Goal: Task Accomplishment & Management: Complete application form

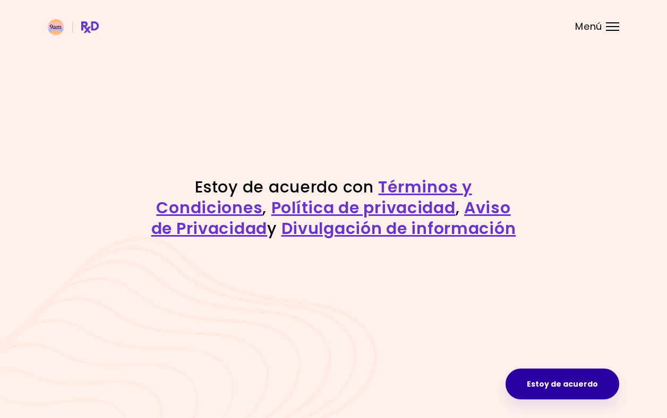
click at [561, 387] on button "Estoy de acuerdo" at bounding box center [563, 383] width 114 height 31
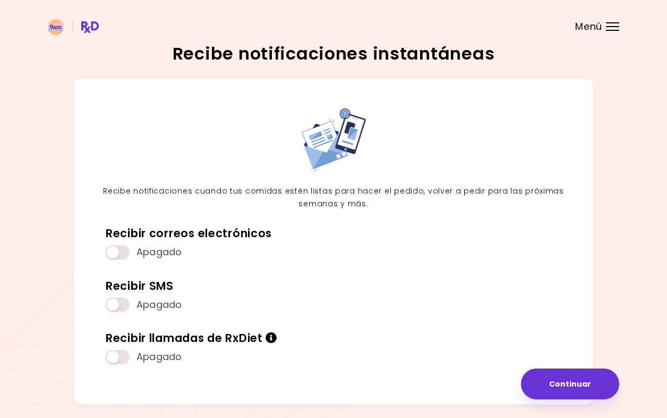
click at [561, 387] on button "Continuar" at bounding box center [570, 383] width 98 height 31
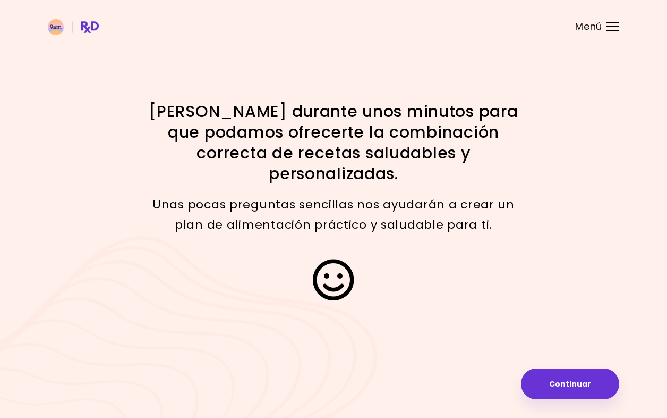
click at [561, 387] on button "Continuar" at bounding box center [570, 383] width 98 height 31
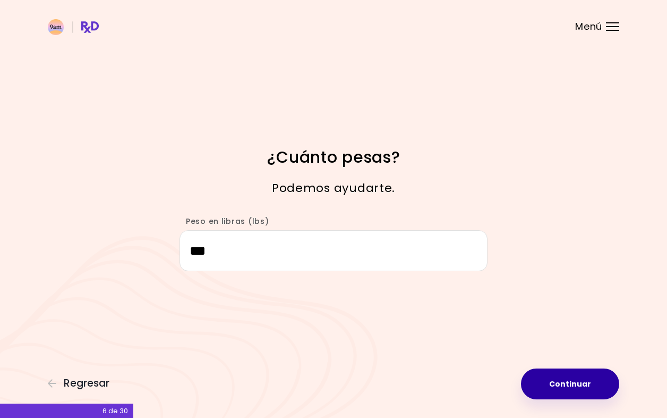
click at [577, 381] on button "Continuar" at bounding box center [570, 383] width 98 height 31
select select "****"
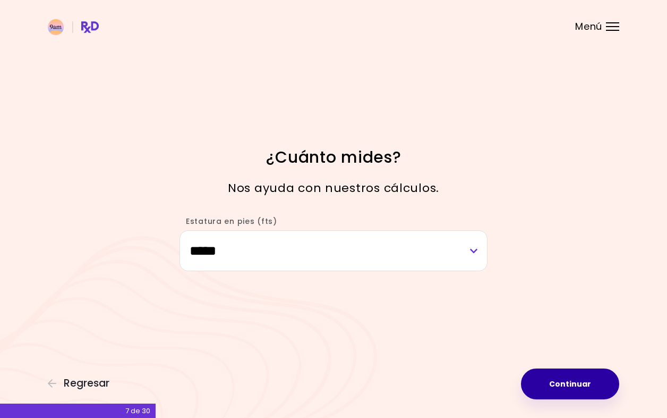
click at [577, 391] on button "Continuar" at bounding box center [570, 383] width 98 height 31
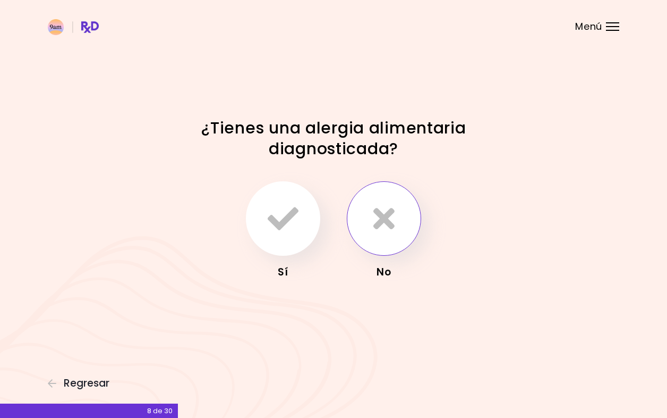
click at [392, 228] on icon "button" at bounding box center [384, 218] width 21 height 31
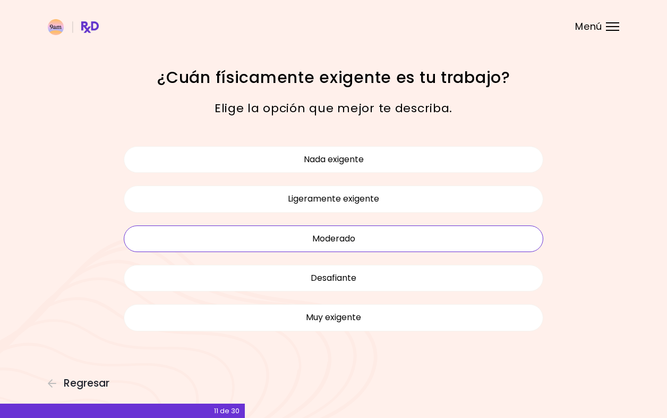
click at [336, 234] on button "Moderado" at bounding box center [334, 238] width 420 height 27
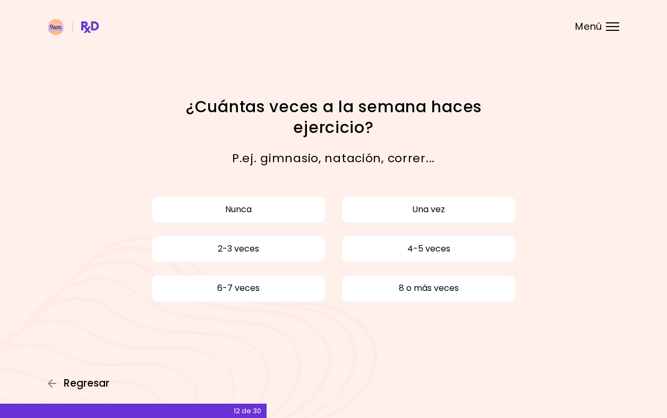
click at [51, 383] on icon "button" at bounding box center [53, 383] width 10 height 10
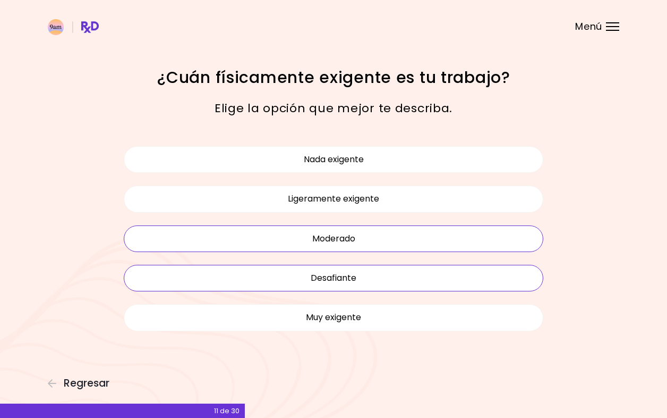
click at [242, 283] on button "Desafiante" at bounding box center [334, 278] width 420 height 27
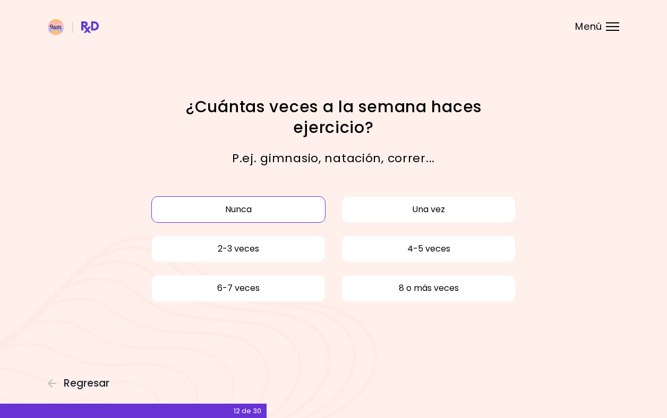
click at [290, 206] on button "Nunca" at bounding box center [238, 209] width 174 height 27
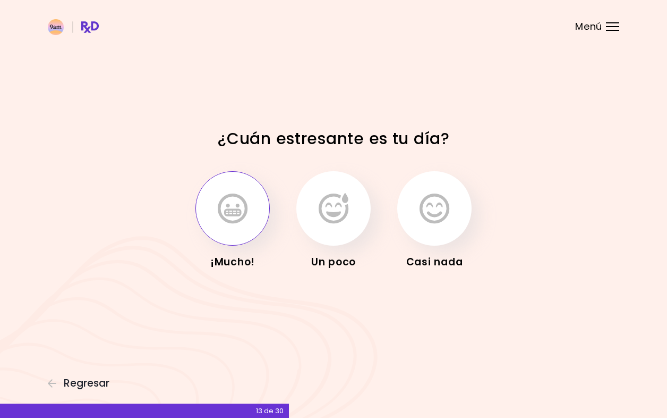
click at [222, 219] on icon "button" at bounding box center [233, 208] width 30 height 31
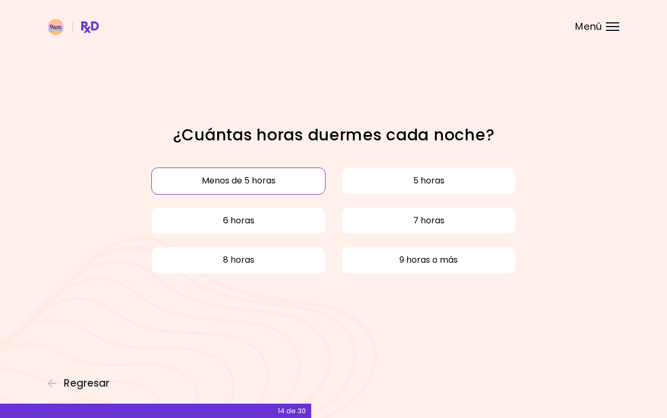
click at [295, 188] on button "Menos de 5 horas" at bounding box center [238, 180] width 174 height 27
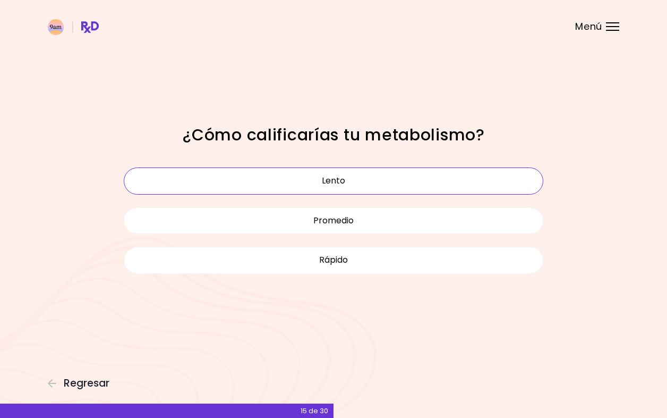
click at [296, 185] on button "Lento" at bounding box center [334, 180] width 420 height 27
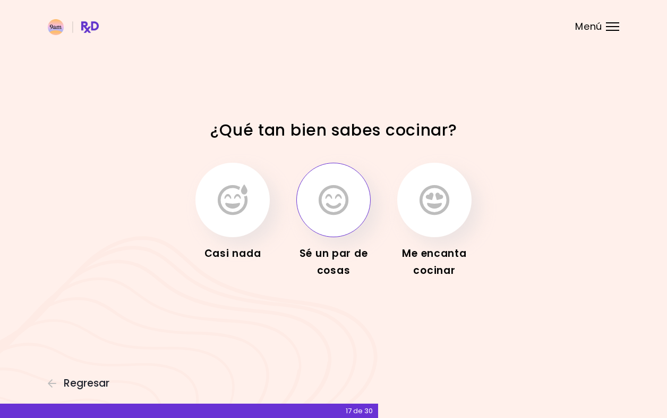
click at [326, 215] on icon "button" at bounding box center [334, 199] width 30 height 31
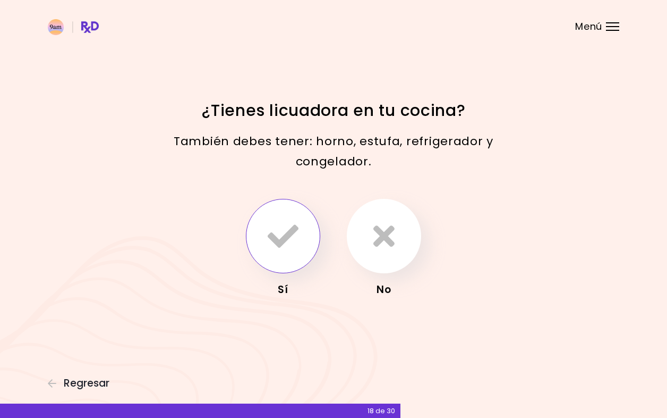
click at [307, 232] on button "button" at bounding box center [283, 236] width 74 height 74
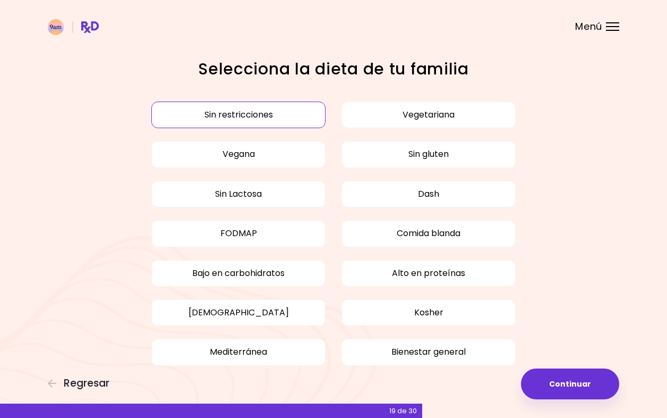
click at [307, 115] on button "Sin restricciones" at bounding box center [238, 114] width 174 height 27
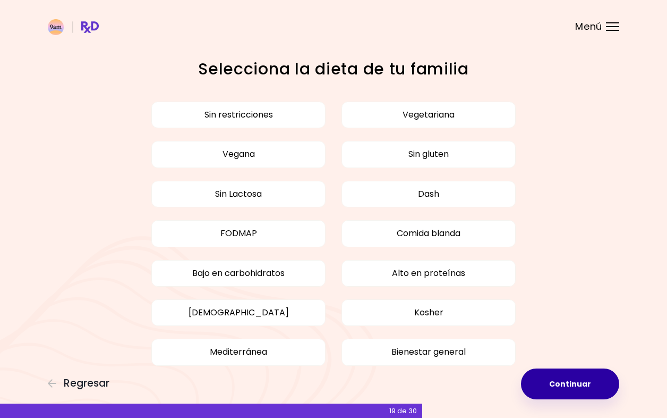
click at [562, 383] on button "Continuar" at bounding box center [570, 383] width 98 height 31
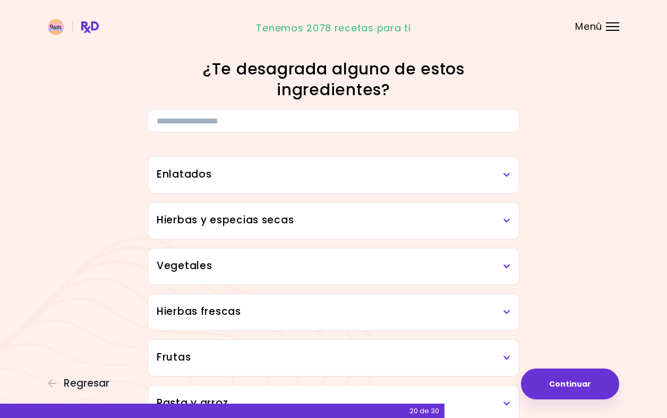
click at [507, 176] on icon at bounding box center [507, 174] width 7 height 7
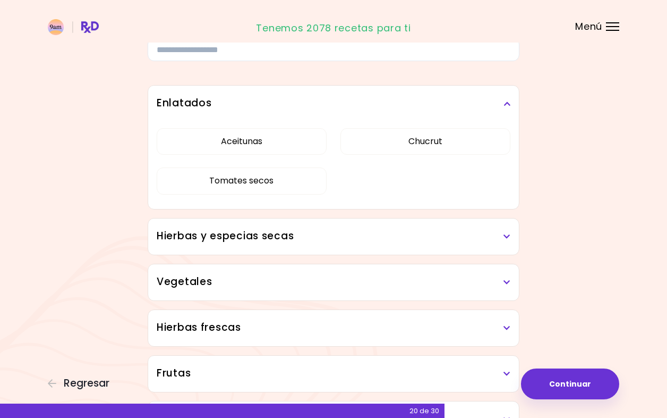
scroll to position [83, 0]
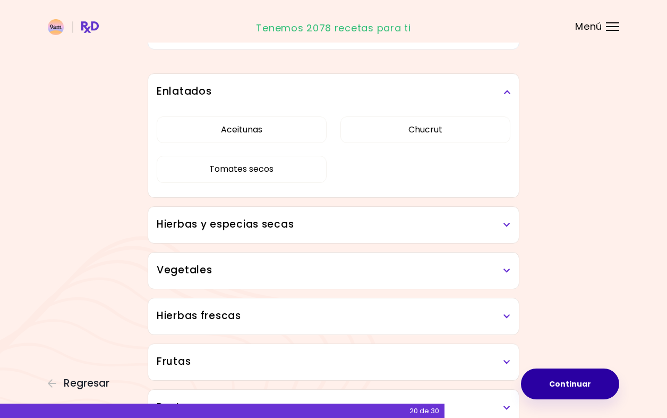
click at [582, 374] on button "Continuar" at bounding box center [570, 383] width 98 height 31
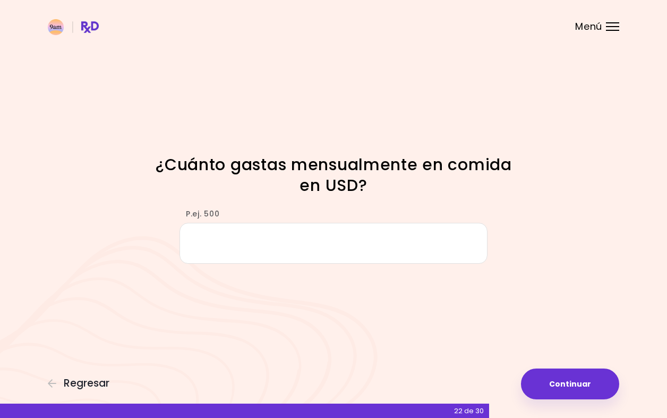
click at [395, 181] on h1 "¿Cuánto gastas mensualmente en comida en USD?" at bounding box center [334, 174] width 372 height 41
click at [280, 248] on input "P.ej. 500" at bounding box center [334, 243] width 308 height 41
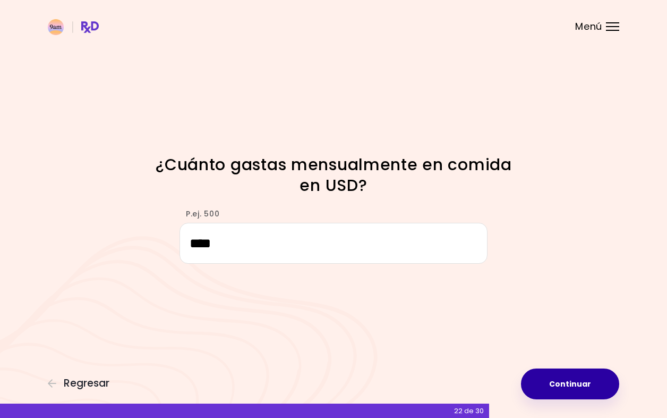
click at [575, 391] on button "Continuar" at bounding box center [570, 383] width 98 height 31
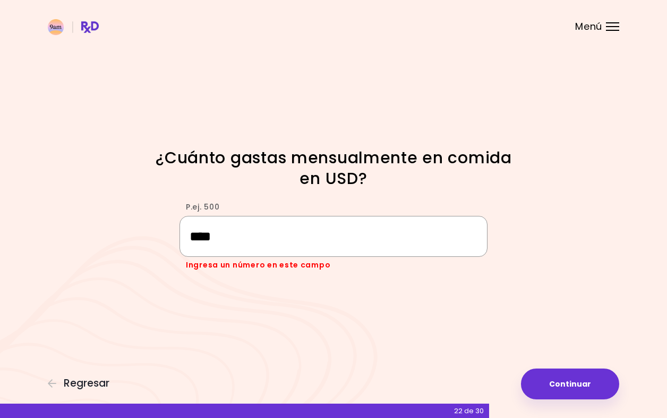
click at [312, 235] on input "****" at bounding box center [334, 236] width 308 height 41
type input "*"
type input "***"
click at [597, 382] on button "Continuar" at bounding box center [570, 383] width 98 height 31
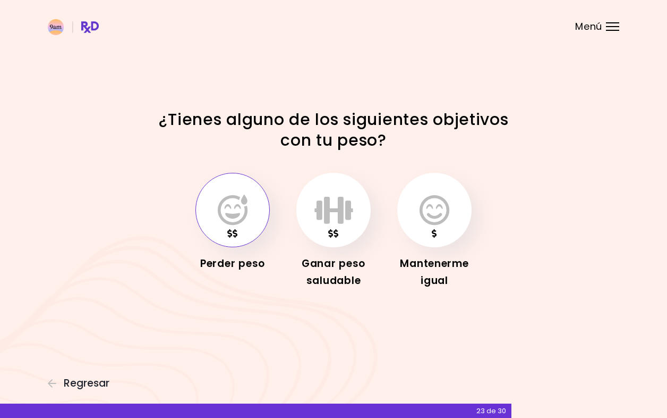
click at [254, 224] on button "button" at bounding box center [233, 210] width 74 height 74
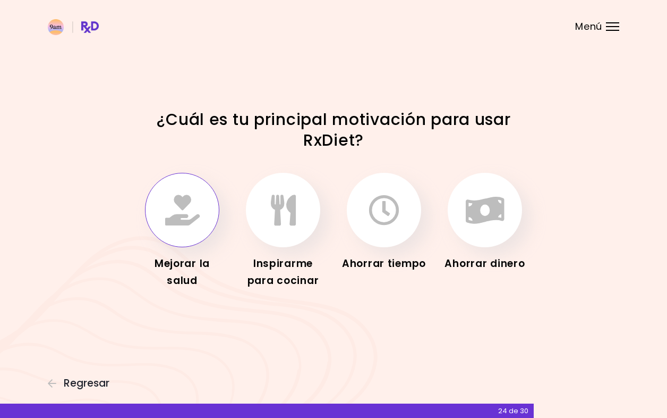
click at [197, 224] on icon "button" at bounding box center [182, 209] width 35 height 31
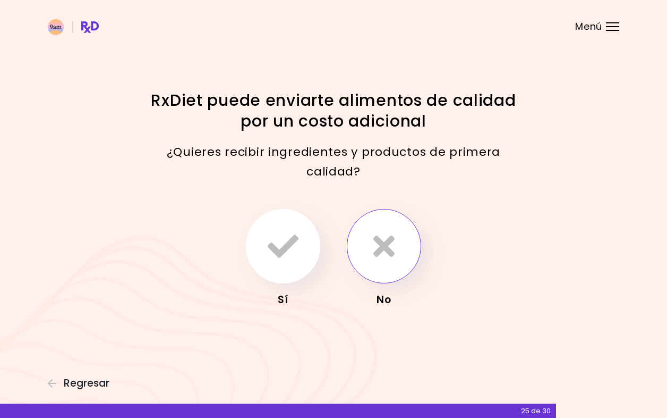
click at [389, 249] on icon "button" at bounding box center [384, 246] width 21 height 31
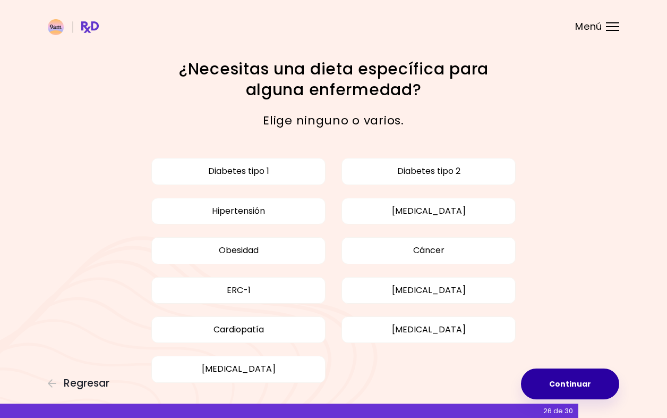
click at [552, 382] on button "Continuar" at bounding box center [570, 383] width 98 height 31
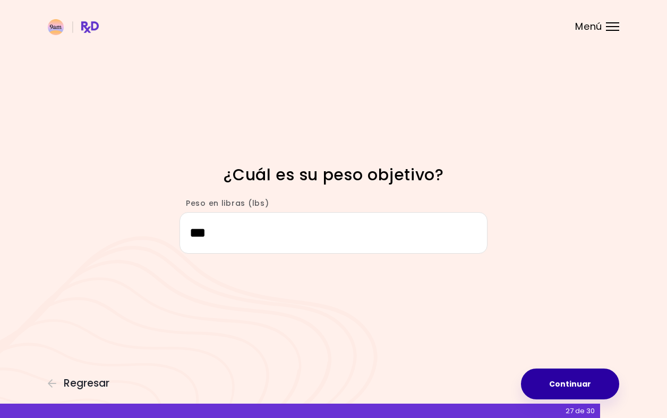
type input "***"
click at [605, 377] on button "Continuar" at bounding box center [570, 383] width 98 height 31
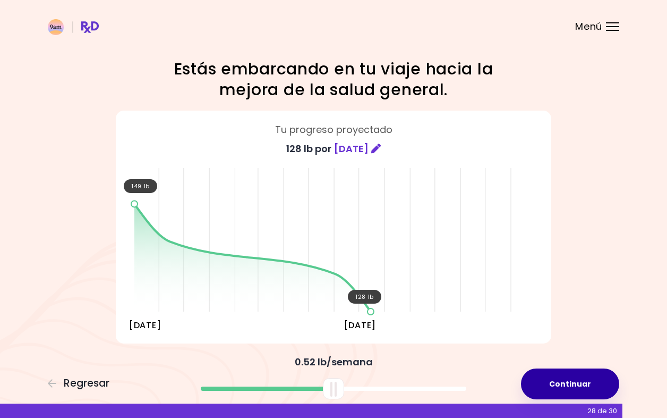
click at [605, 378] on button "Continuar" at bounding box center [570, 383] width 98 height 31
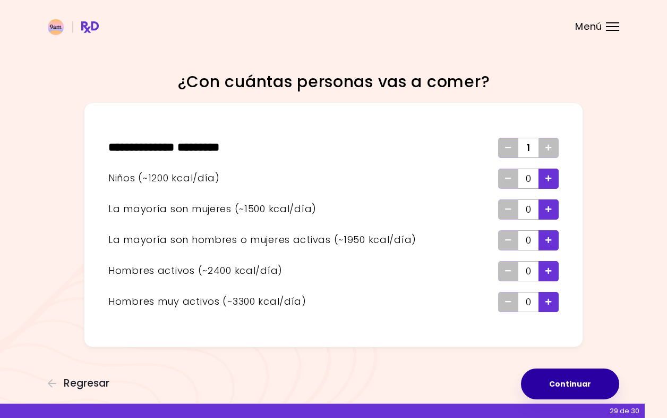
click at [605, 378] on button "Continuar" at bounding box center [570, 383] width 98 height 31
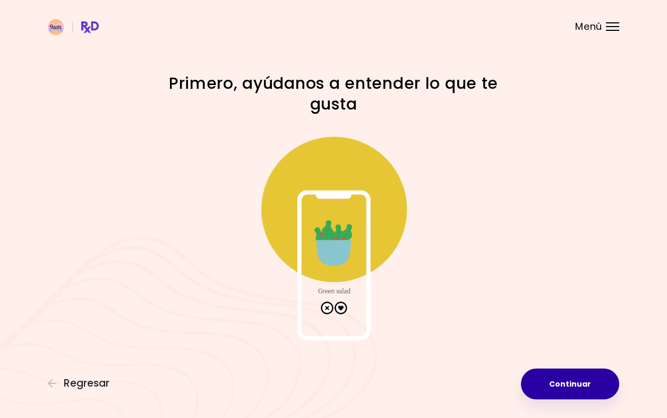
click at [605, 378] on button "Continuar" at bounding box center [570, 383] width 98 height 31
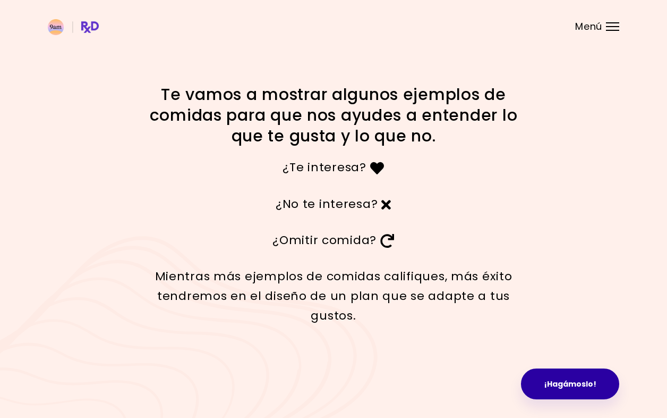
click at [605, 378] on button "¡Hagámoslo!" at bounding box center [570, 383] width 98 height 31
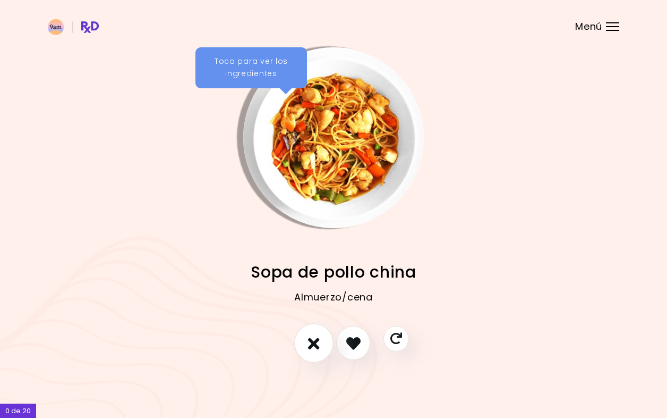
click at [316, 346] on icon "No me gusta esta receta" at bounding box center [314, 343] width 12 height 16
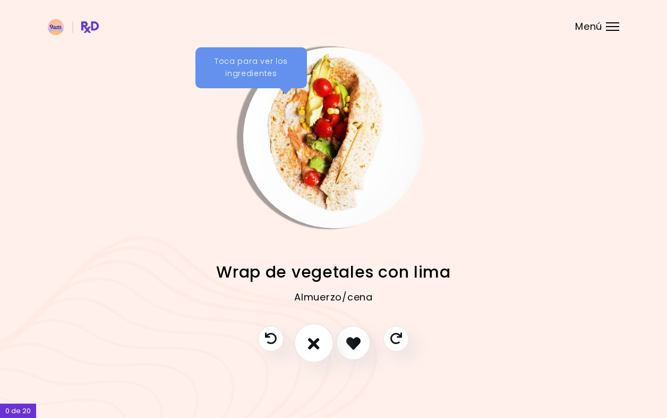
click at [316, 346] on icon "No me gusta esta receta" at bounding box center [314, 343] width 12 height 16
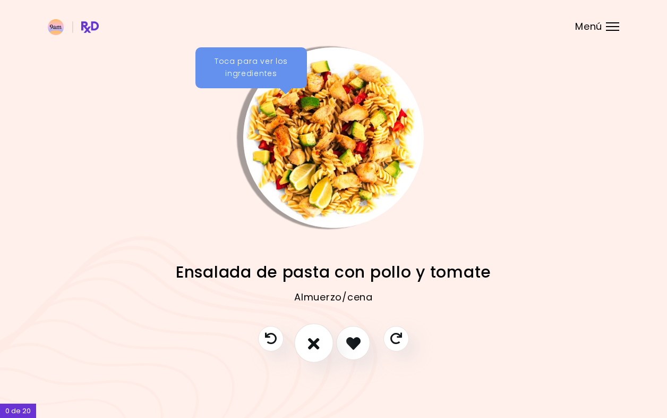
click at [316, 346] on icon "No me gusta esta receta" at bounding box center [314, 343] width 12 height 16
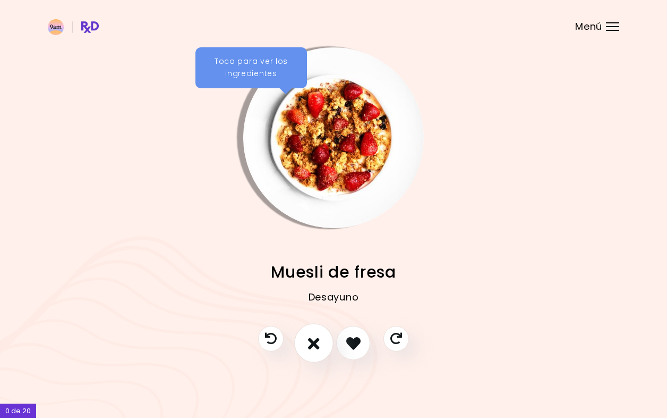
click at [316, 346] on icon "No me gusta esta receta" at bounding box center [314, 343] width 12 height 16
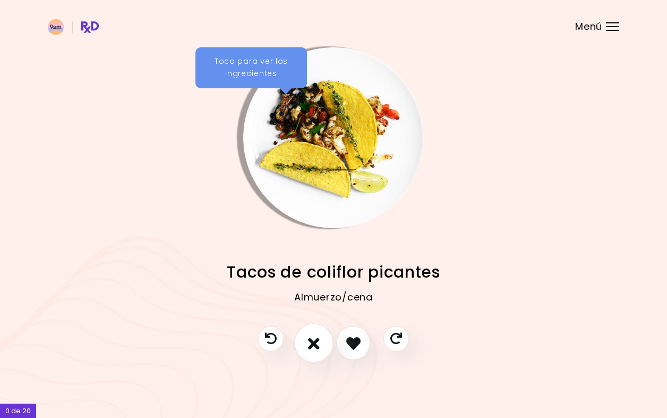
click at [317, 346] on icon "No me gusta esta receta" at bounding box center [314, 343] width 12 height 16
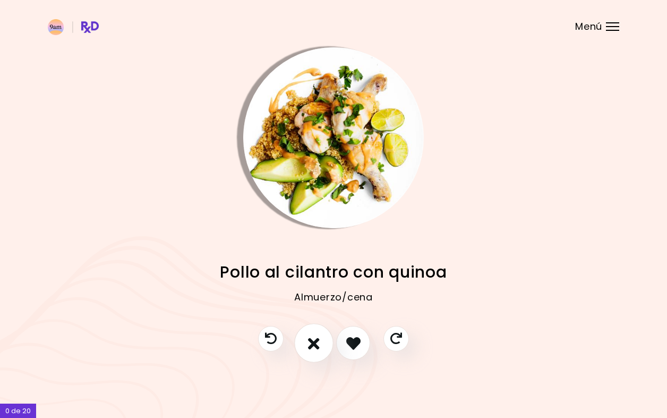
click at [317, 346] on icon "No me gusta esta receta" at bounding box center [314, 343] width 12 height 16
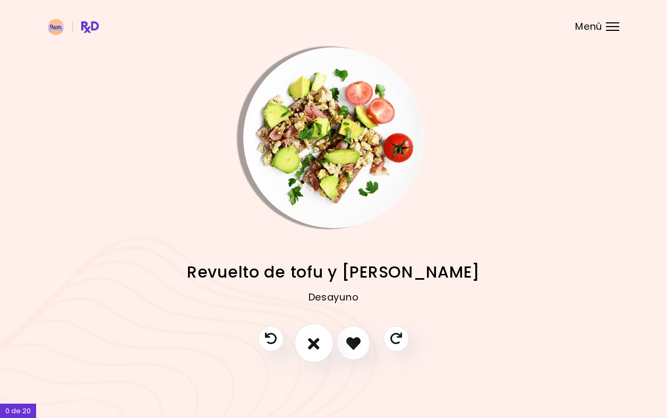
click at [317, 346] on icon "No me gusta esta receta" at bounding box center [314, 343] width 12 height 16
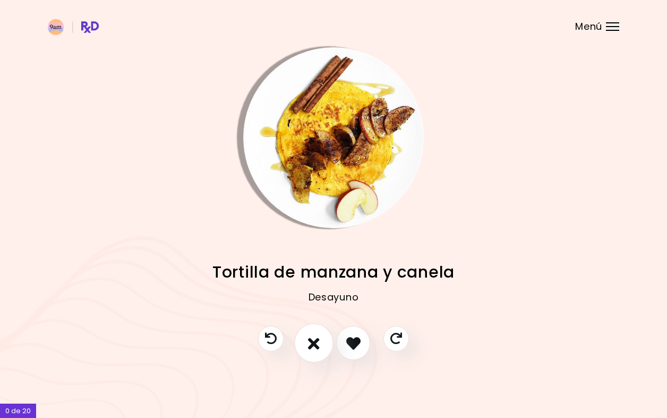
click at [317, 346] on icon "No me gusta esta receta" at bounding box center [314, 343] width 12 height 16
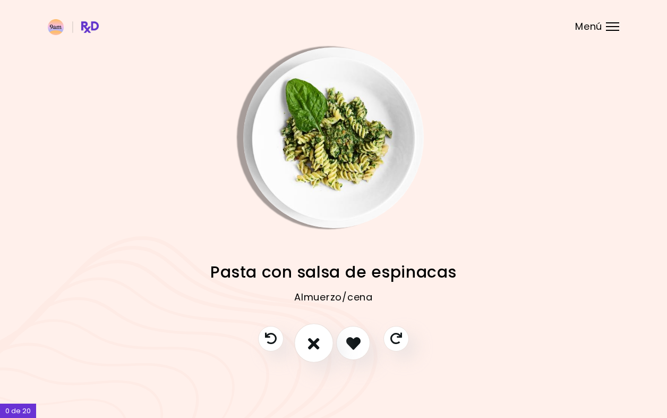
click at [318, 346] on icon "No me gusta esta receta" at bounding box center [314, 343] width 12 height 16
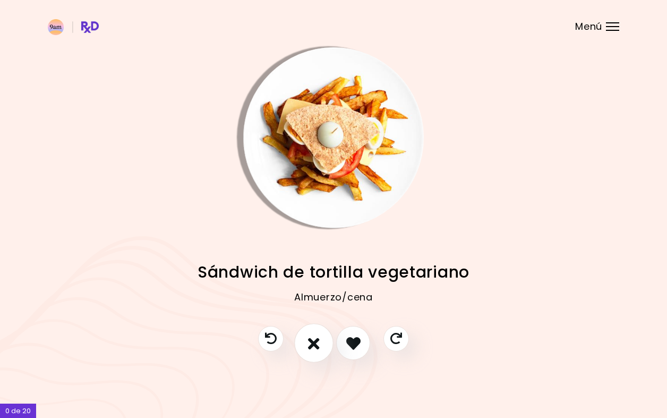
click at [321, 346] on button "No me gusta esta receta" at bounding box center [313, 343] width 39 height 39
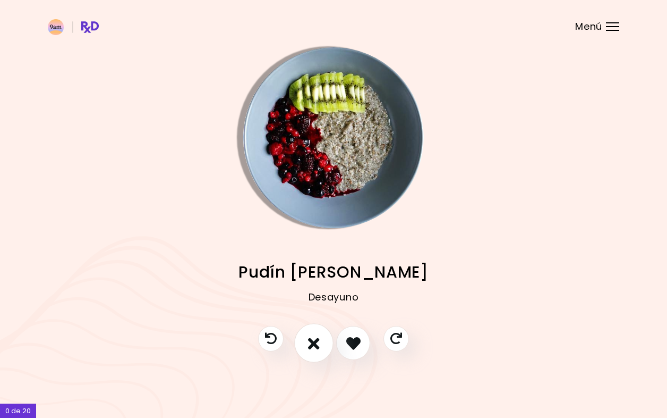
click at [321, 348] on button "No me gusta esta receta" at bounding box center [313, 343] width 39 height 39
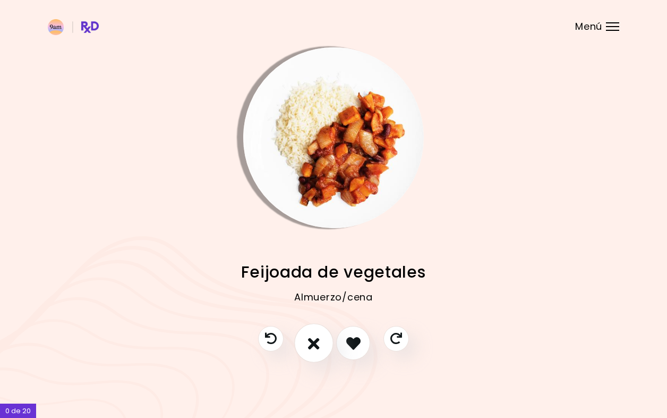
click at [322, 348] on button "No me gusta esta receta" at bounding box center [313, 343] width 39 height 39
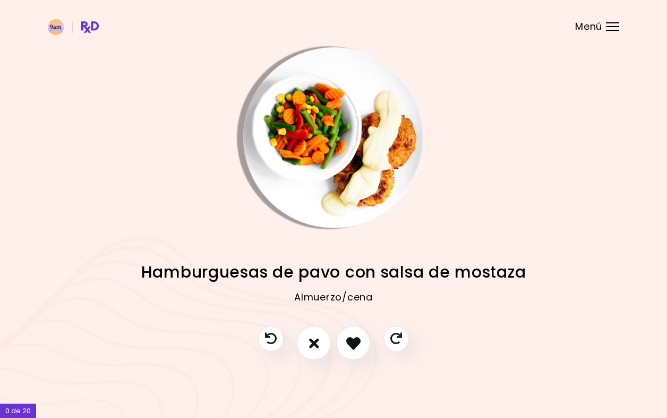
click at [609, 28] on div "Menú" at bounding box center [612, 26] width 13 height 9
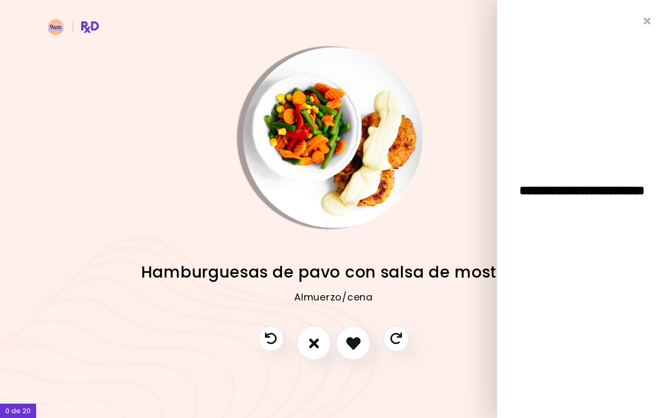
click at [472, 238] on div "Sopa de pollo china Almuerzo/cena Wrap de vegetales con lima Almuerzo/cena Ensa…" at bounding box center [334, 277] width 572 height 98
